Goal: Information Seeking & Learning: Learn about a topic

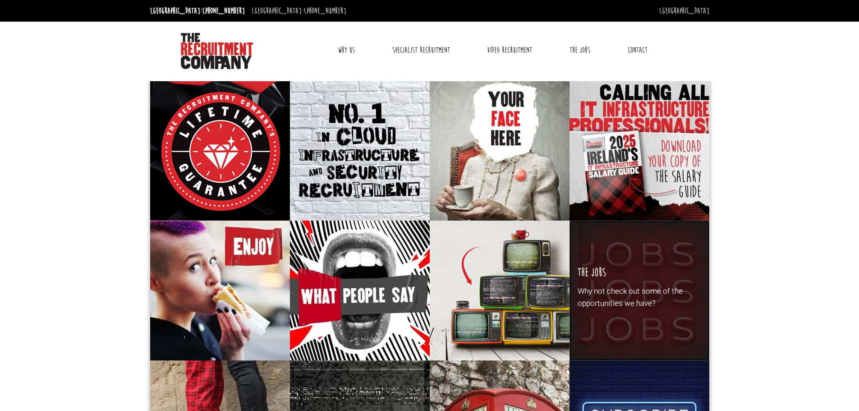
click at [671, 270] on div "The Jobs Why not check out some of the opportunities we have?" at bounding box center [640, 291] width 140 height 140
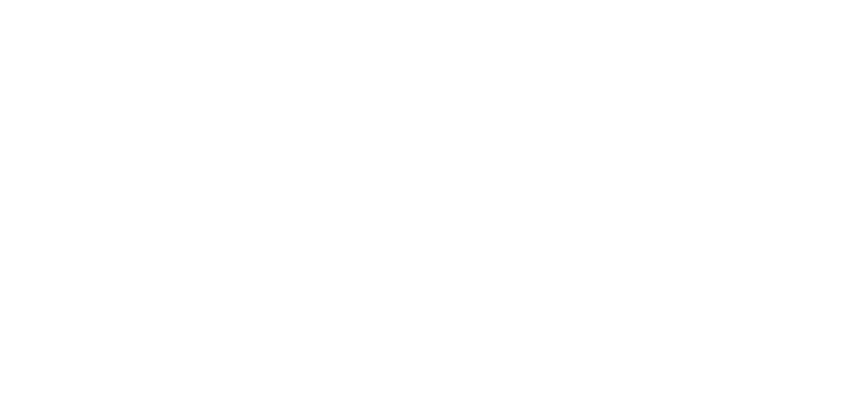
select select "[GEOGRAPHIC_DATA]"
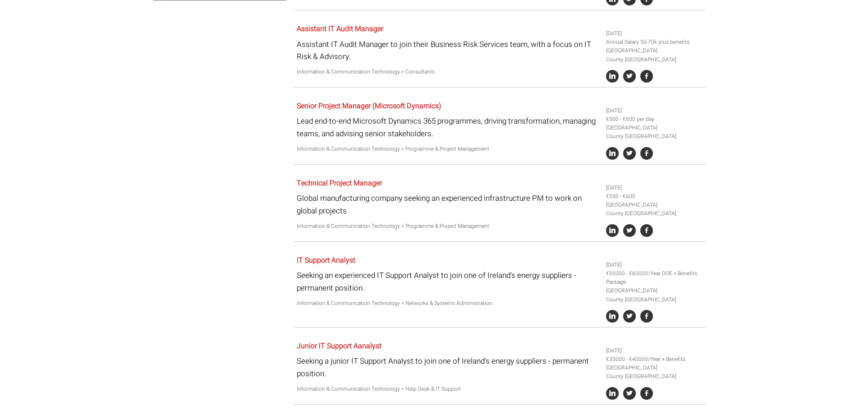
scroll to position [451, 0]
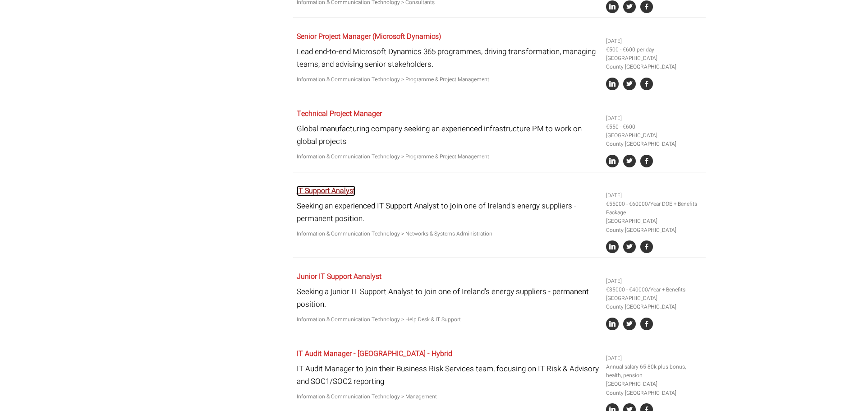
click at [350, 192] on link "IT Support Analyst" at bounding box center [326, 190] width 59 height 11
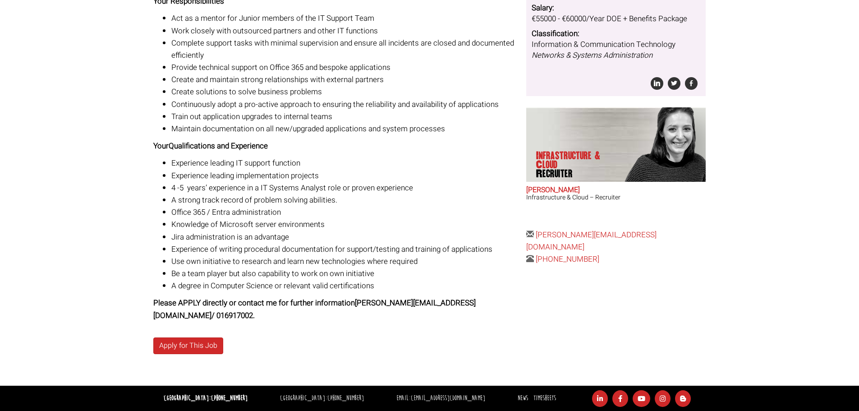
scroll to position [207, 0]
